Goal: Transaction & Acquisition: Purchase product/service

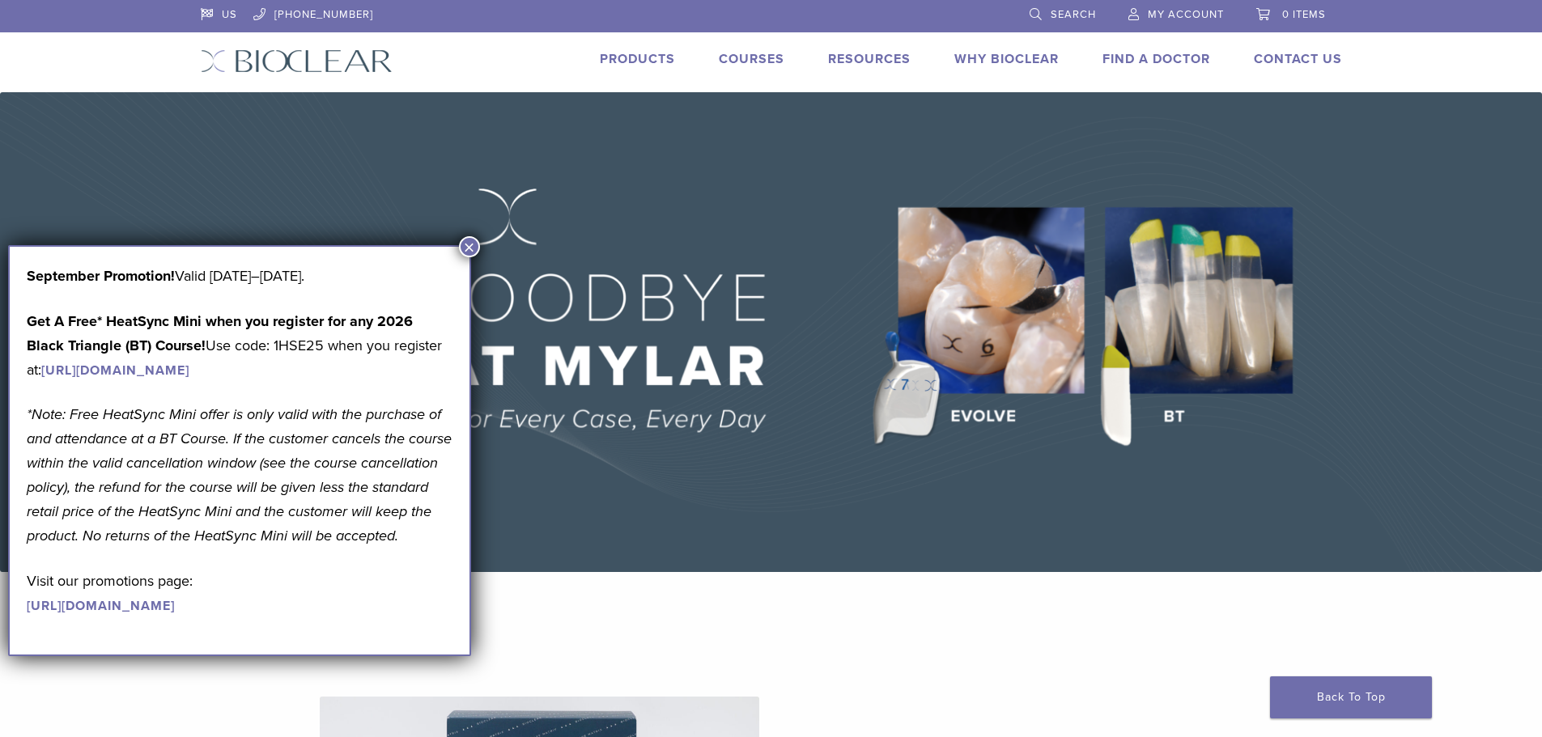
drag, startPoint x: 471, startPoint y: 247, endPoint x: 492, endPoint y: 244, distance: 21.3
click at [471, 247] on button "×" at bounding box center [469, 246] width 21 height 21
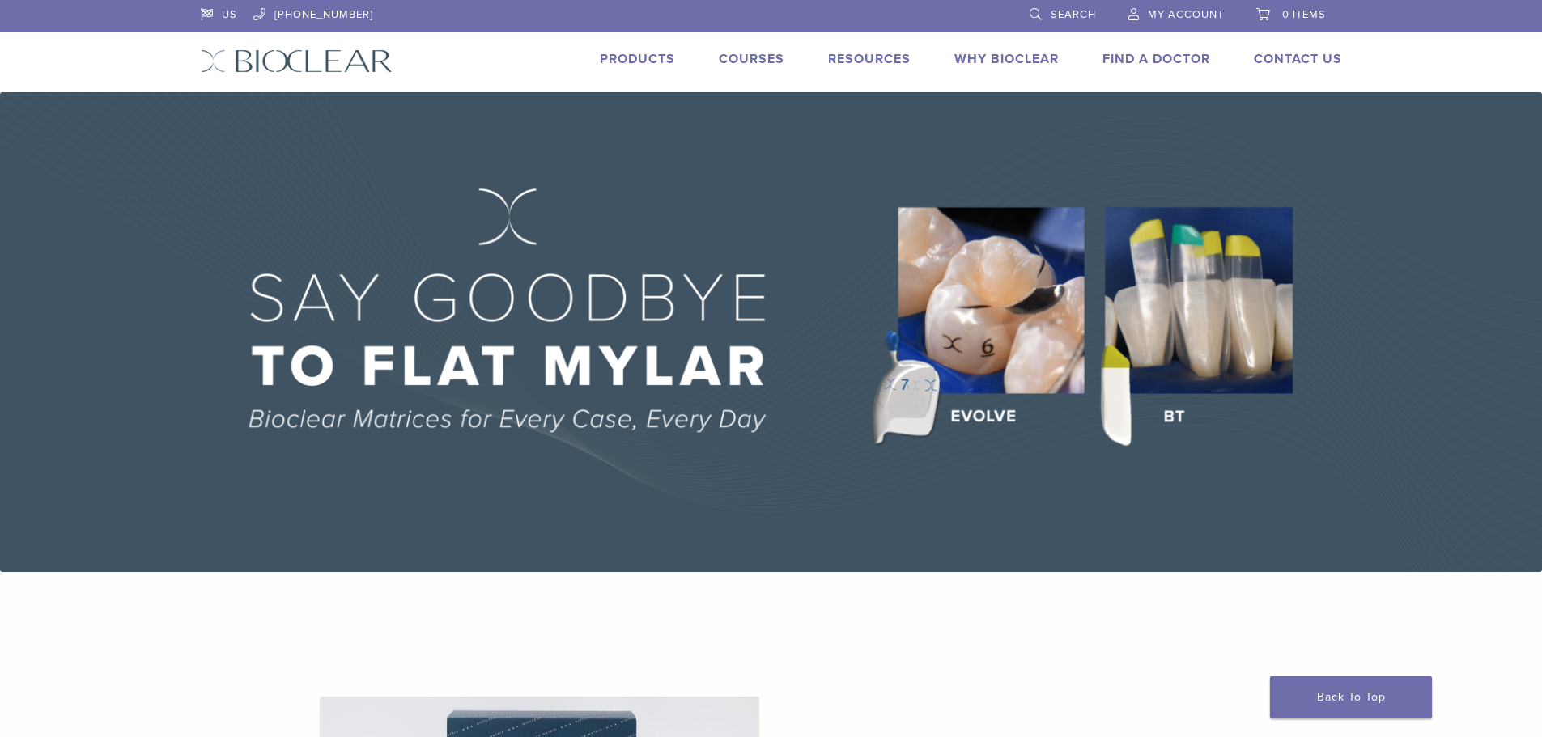
click at [638, 62] on link "Products" at bounding box center [637, 59] width 75 height 16
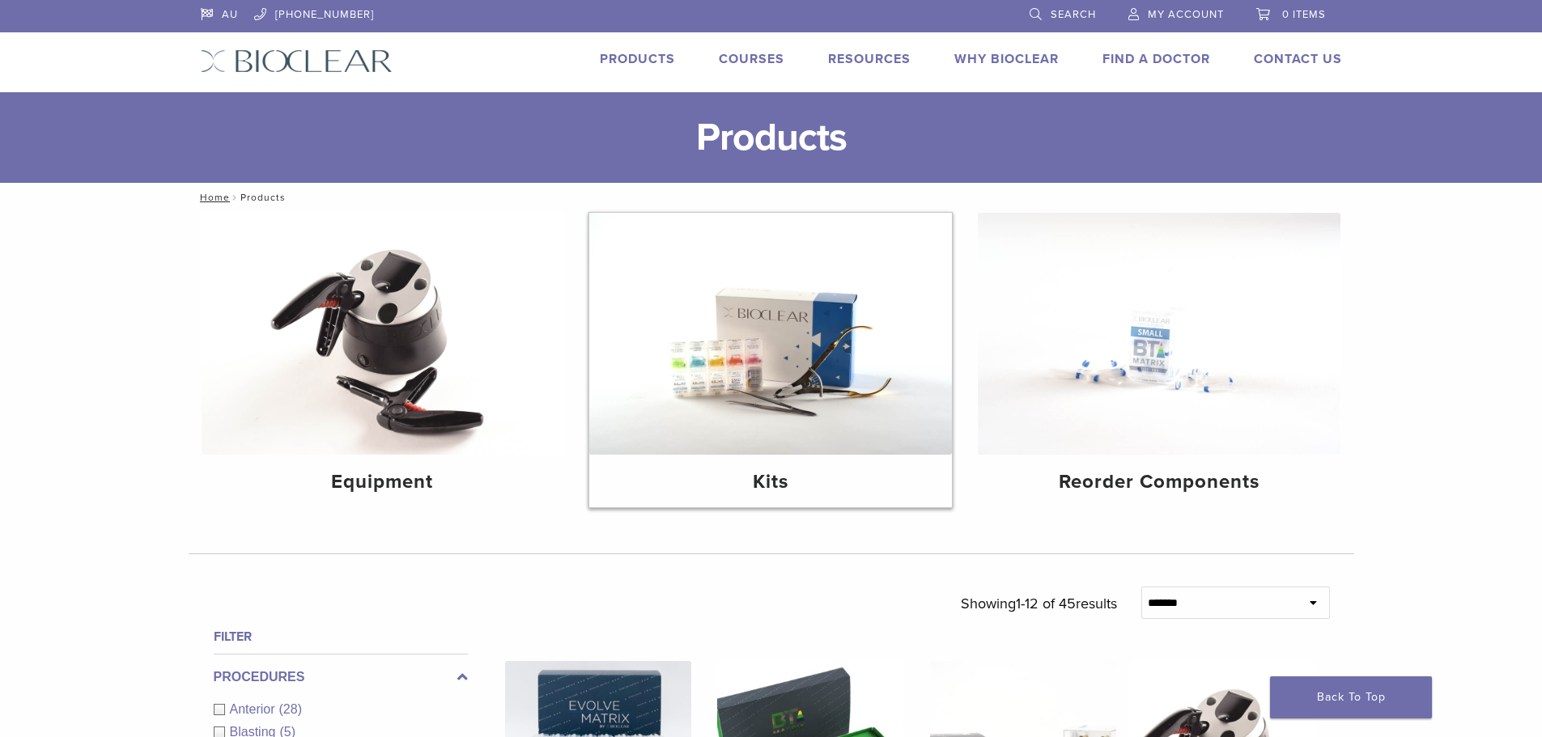
scroll to position [81, 0]
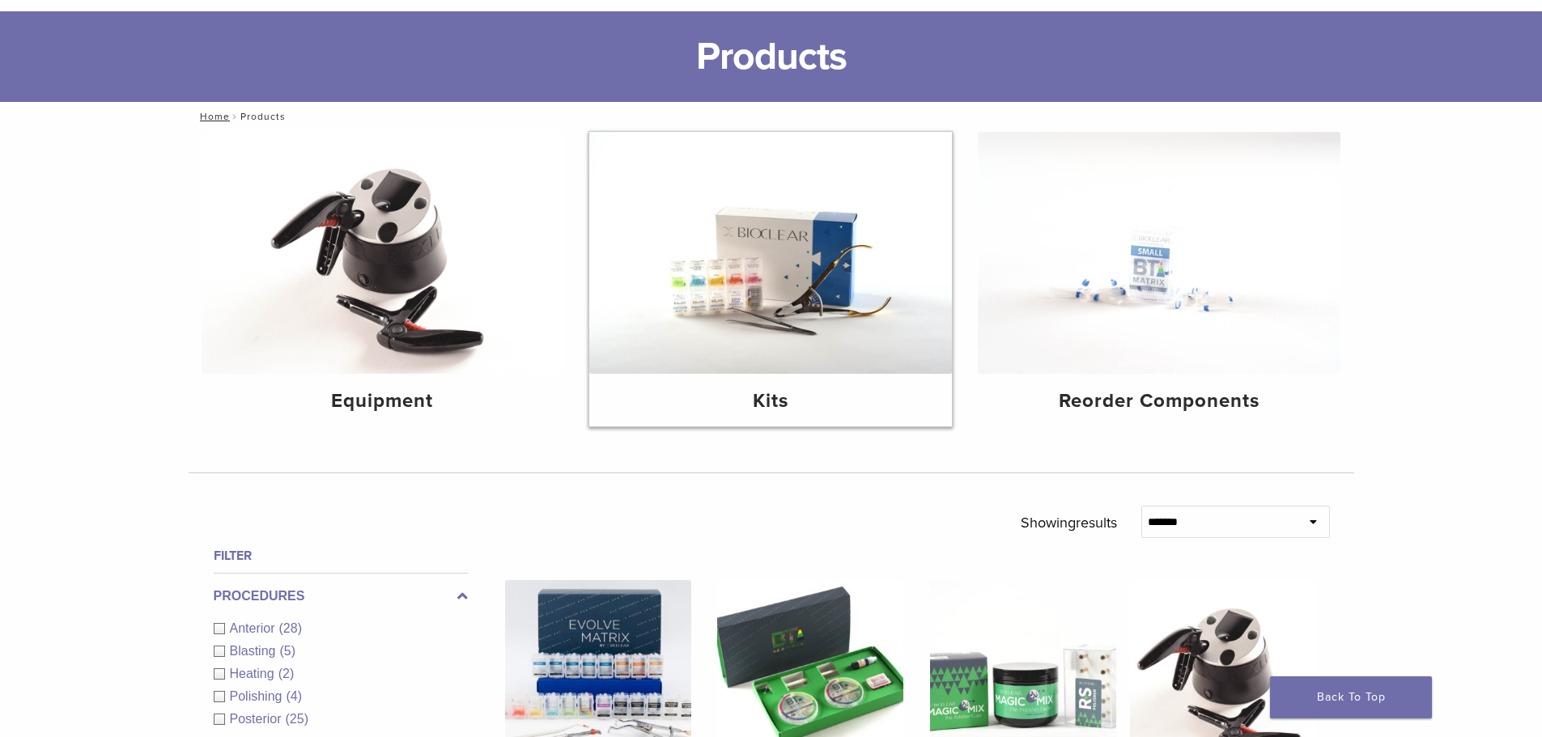
click at [804, 300] on img at bounding box center [770, 253] width 363 height 242
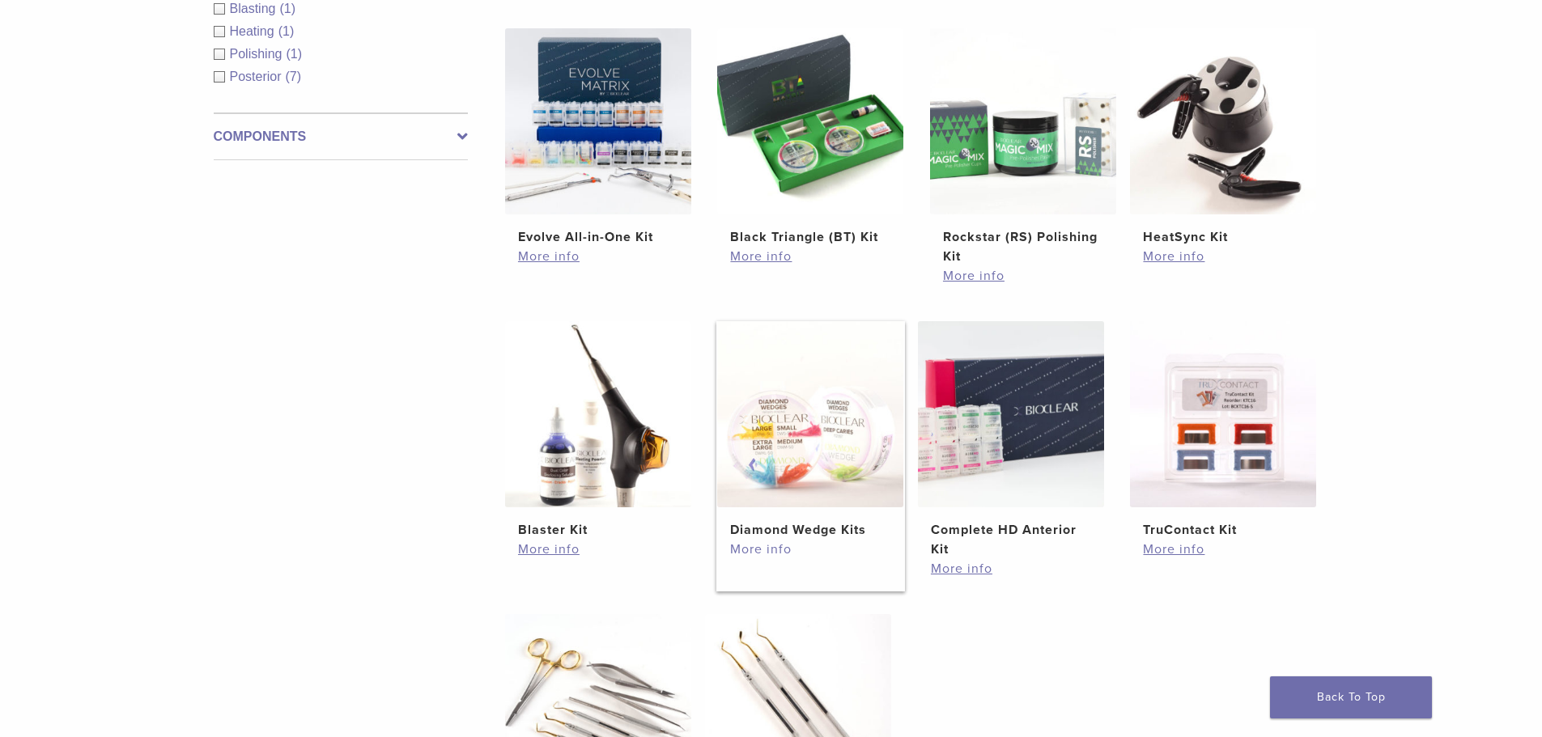
scroll to position [324, 0]
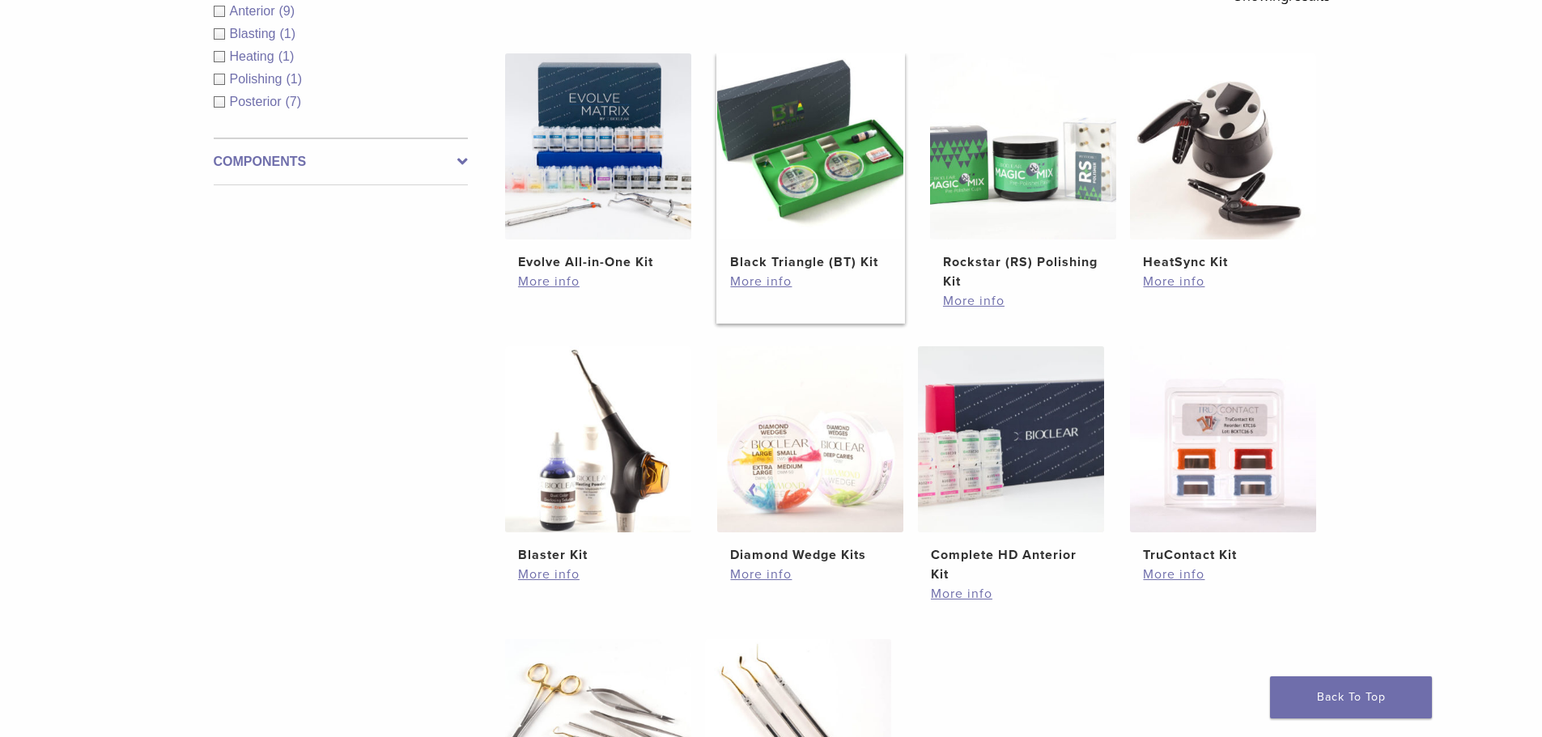
click at [813, 204] on img at bounding box center [810, 146] width 186 height 186
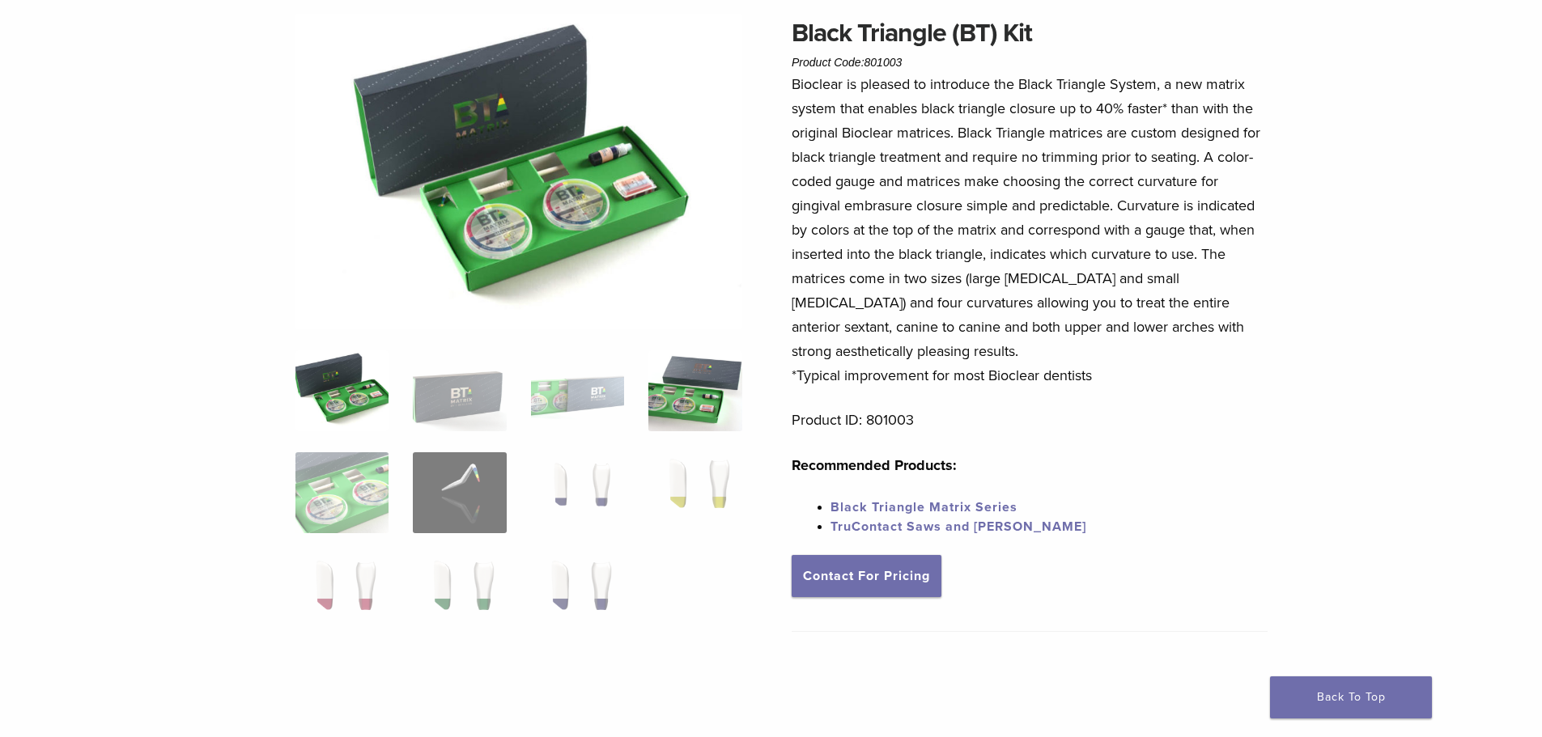
scroll to position [162, 0]
